Goal: Complete application form

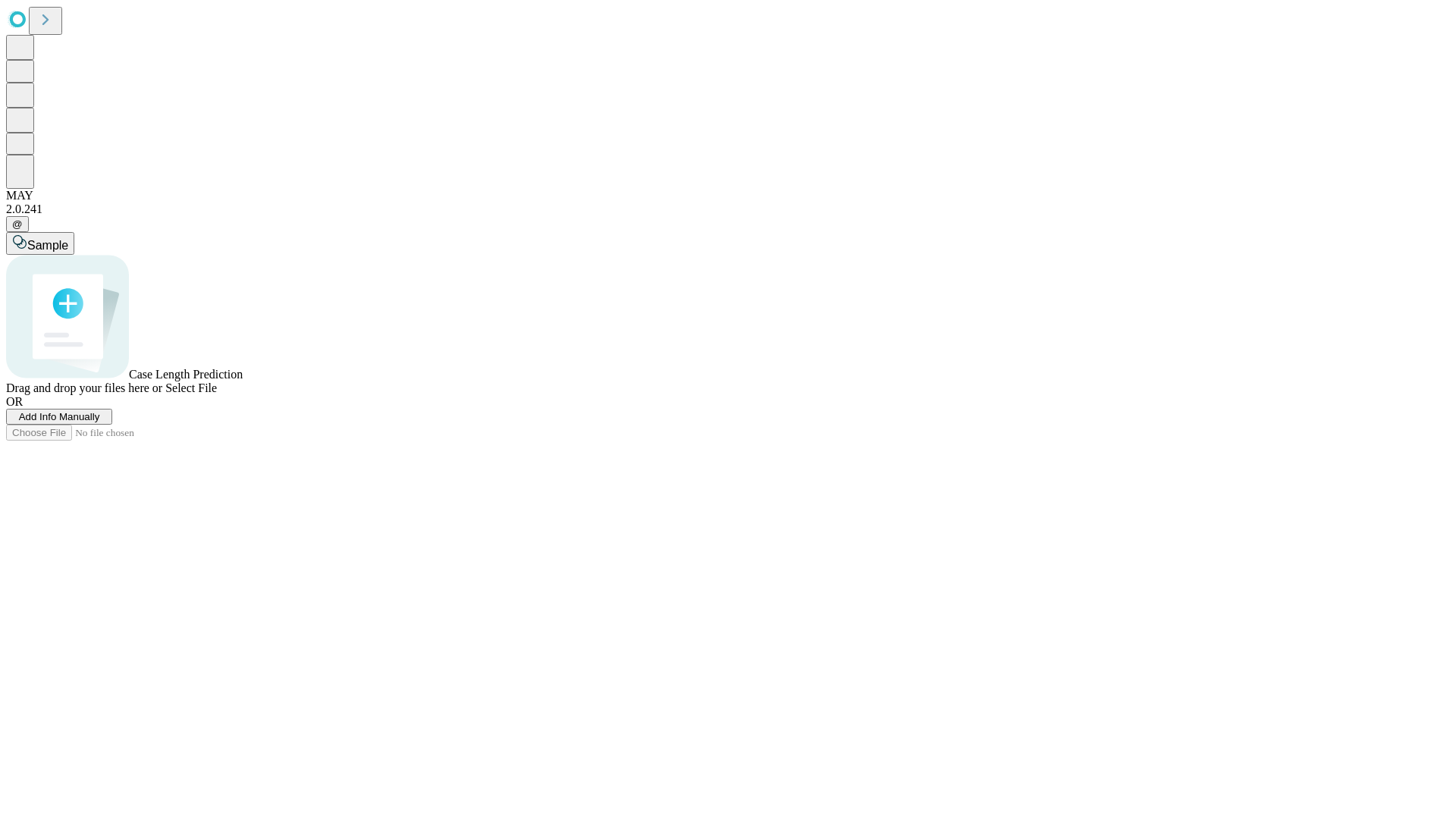
click at [100, 422] on span "Add Info Manually" at bounding box center [59, 416] width 81 height 11
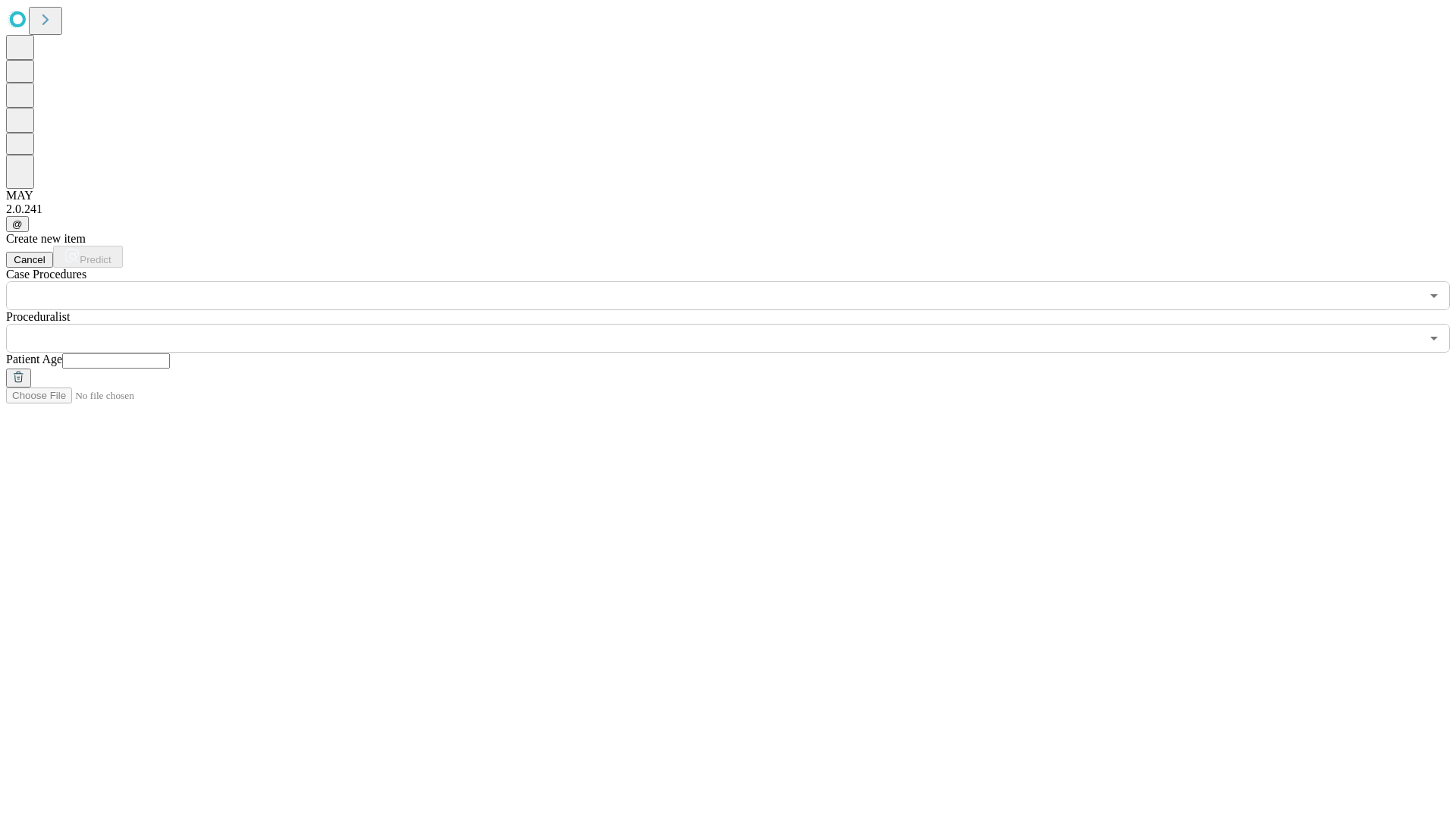
click at [170, 353] on input "text" at bounding box center [116, 361] width 108 height 15
type input "**"
click at [739, 324] on input "text" at bounding box center [713, 338] width 1414 height 29
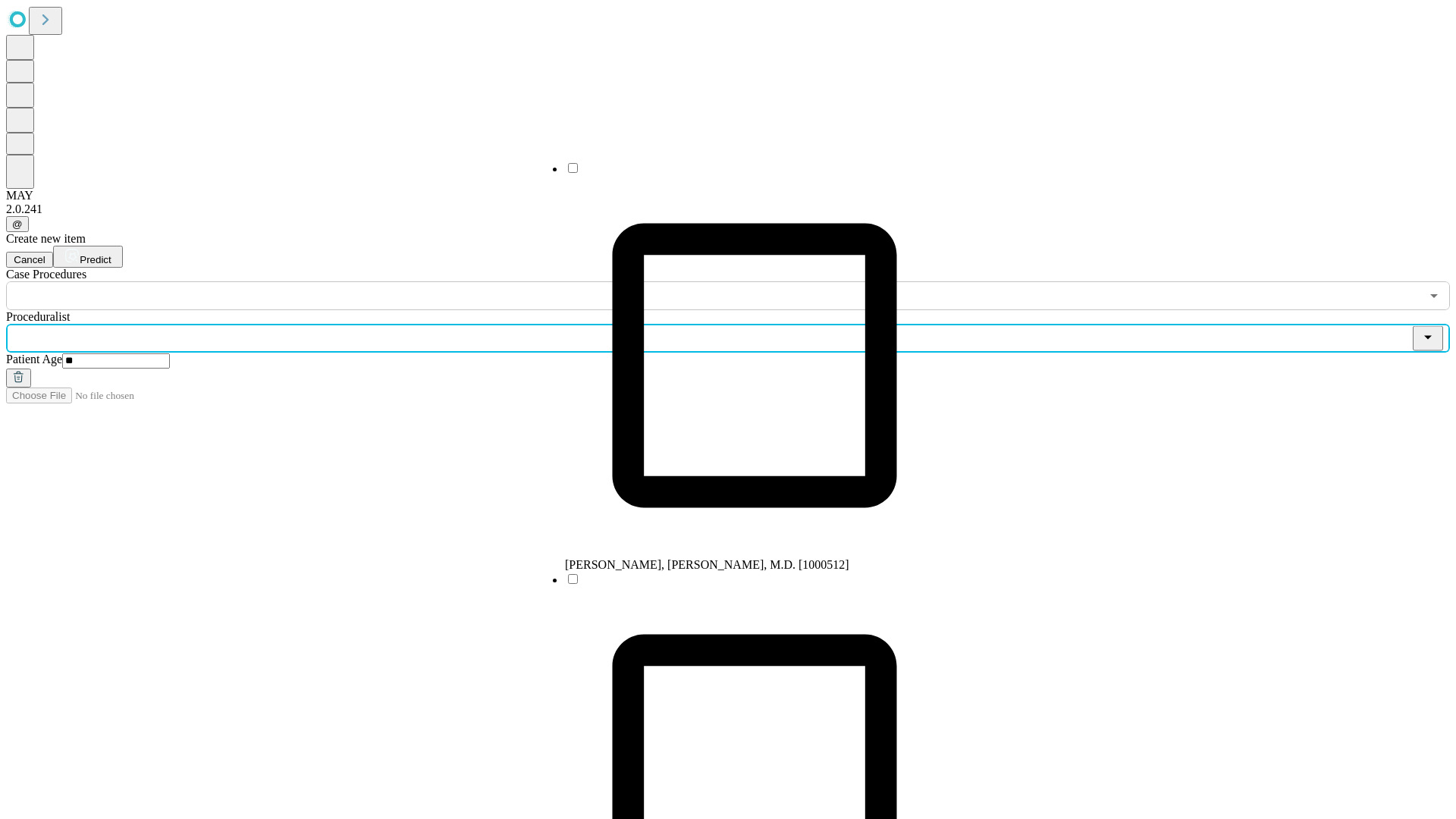
click at [739, 174] on li "[PERSON_NAME], [PERSON_NAME], M.D. [1000512]" at bounding box center [754, 366] width 379 height 411
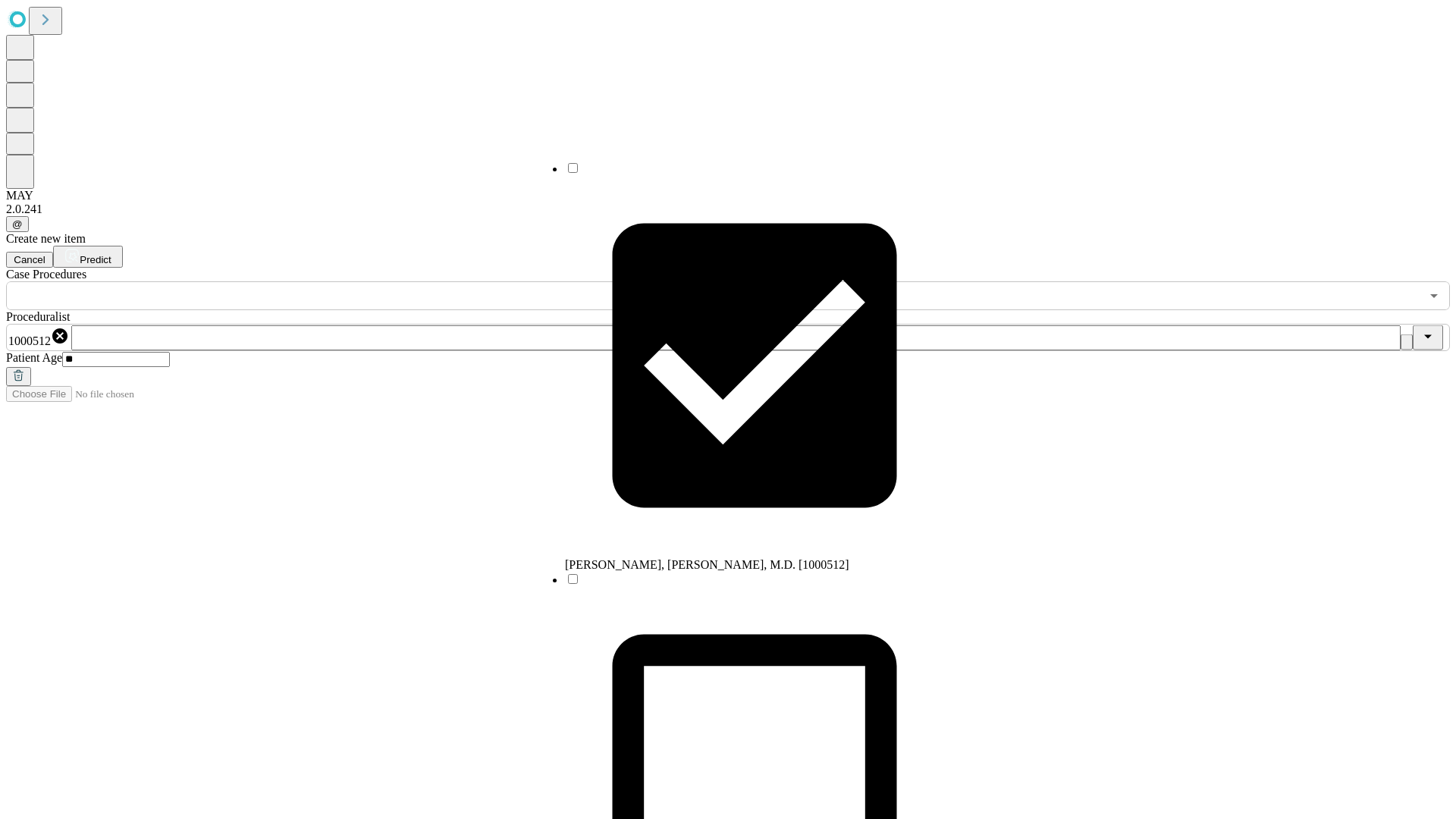
click at [318, 282] on input "text" at bounding box center [713, 296] width 1414 height 29
